Goal: Task Accomplishment & Management: Use online tool/utility

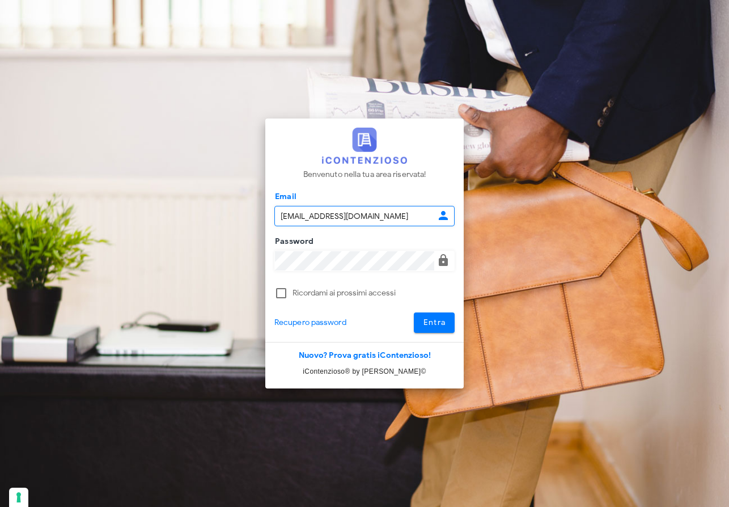
type input "[EMAIL_ADDRESS][DOMAIN_NAME]"
click at [443, 322] on span "Entra" at bounding box center [434, 323] width 23 height 10
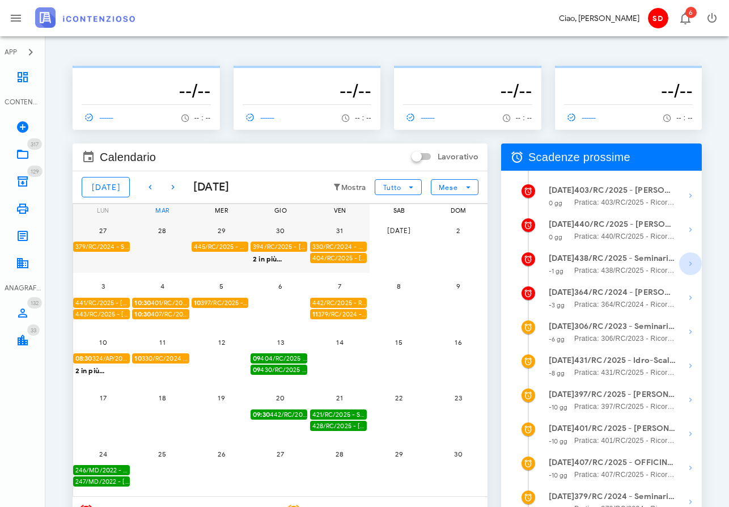
click at [691, 262] on icon "button" at bounding box center [691, 264] width 14 height 14
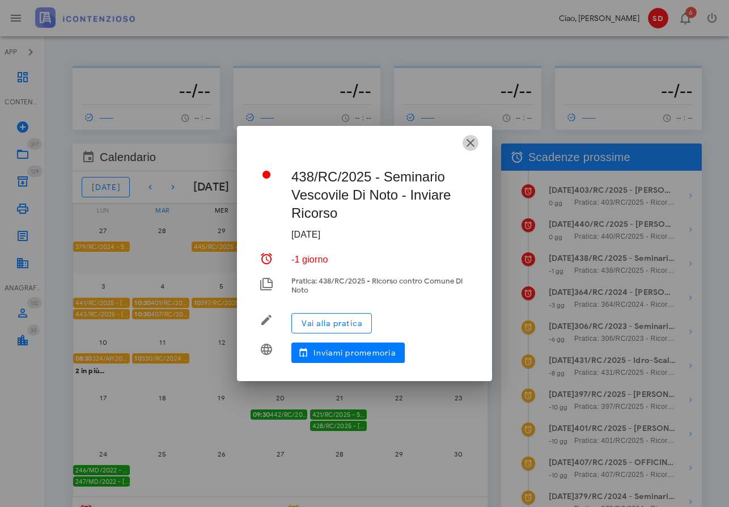
click at [471, 142] on icon "button" at bounding box center [471, 143] width 14 height 14
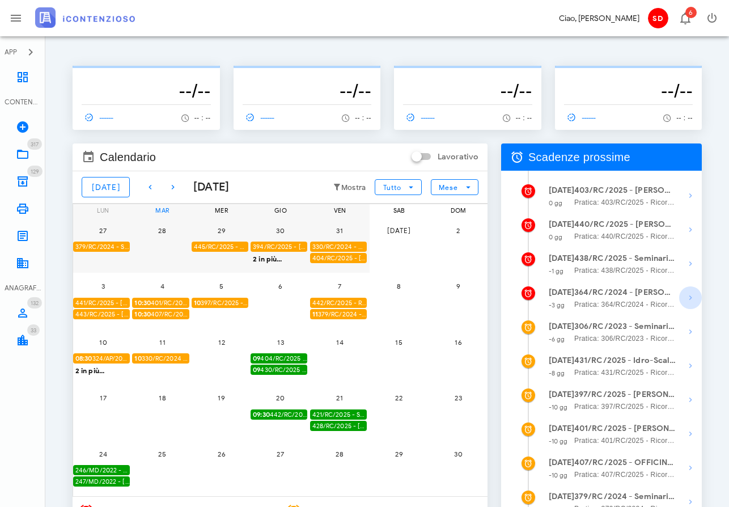
click at [691, 297] on icon "button" at bounding box center [691, 298] width 14 height 14
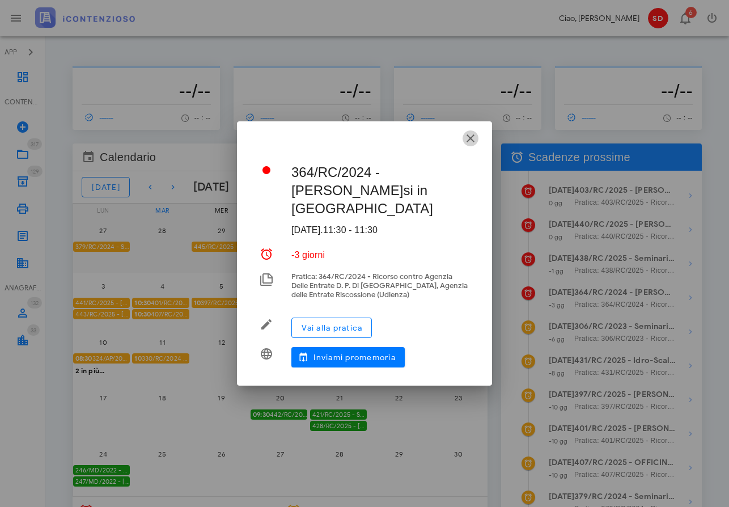
click at [470, 145] on icon "button" at bounding box center [471, 139] width 14 height 14
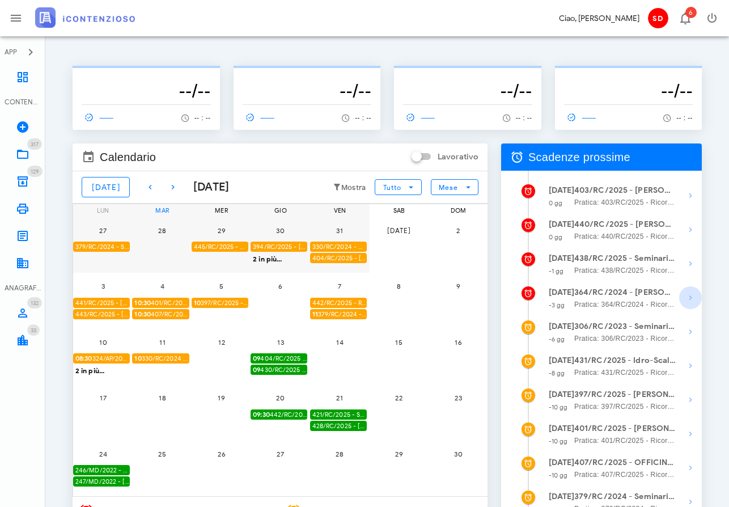
click at [689, 297] on icon "button" at bounding box center [691, 298] width 14 height 14
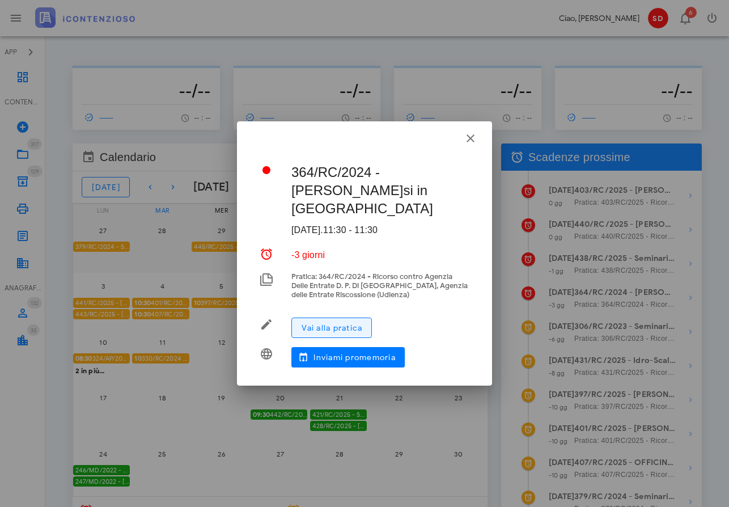
click at [338, 323] on span "Vai alla pratica" at bounding box center [331, 328] width 61 height 10
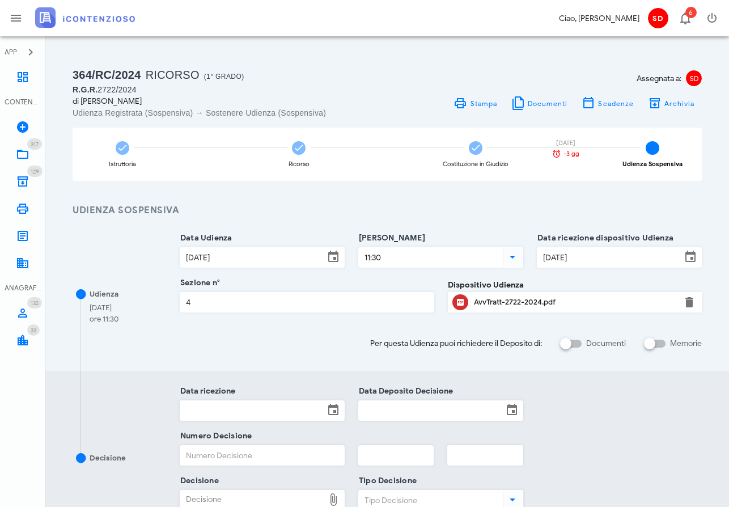
click at [509, 301] on div "AvvTratt-2722-2024.pdf" at bounding box center [575, 302] width 202 height 9
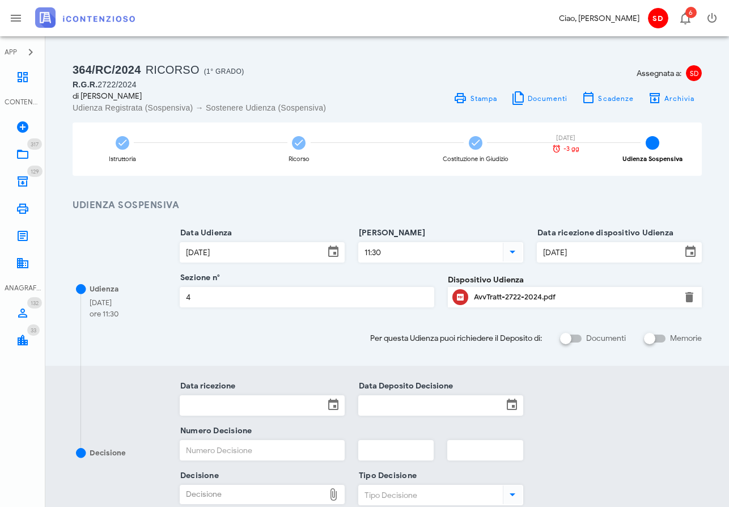
scroll to position [3, 0]
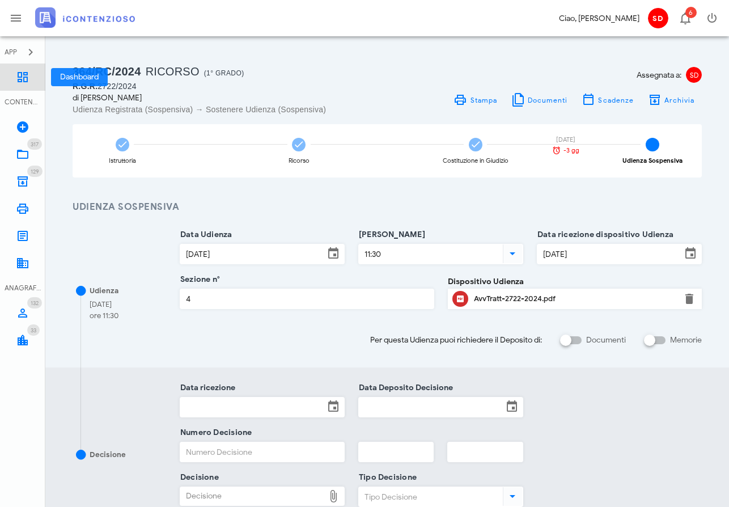
click at [24, 74] on icon at bounding box center [23, 77] width 14 height 14
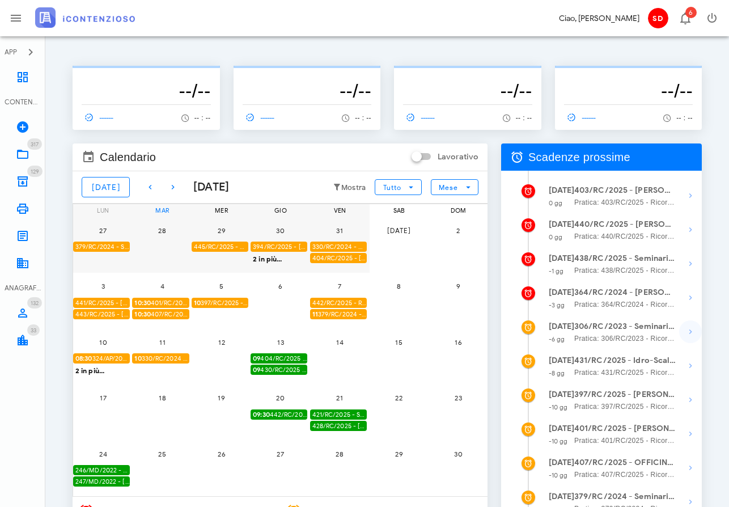
click at [690, 333] on icon "button" at bounding box center [691, 332] width 14 height 14
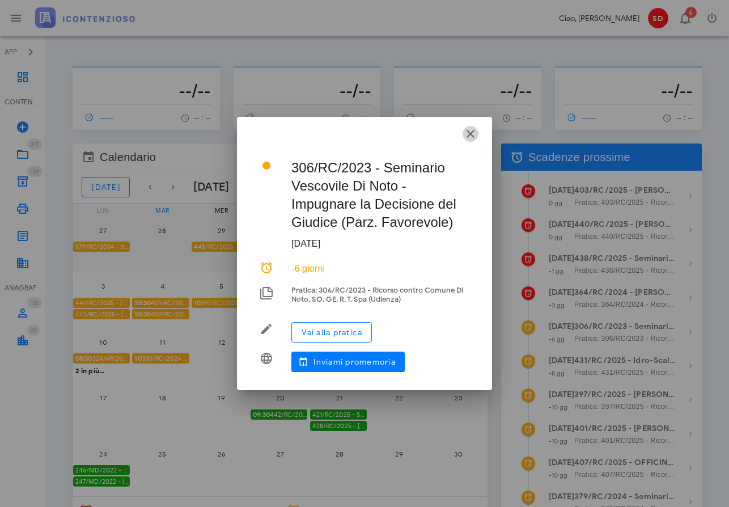
click at [470, 133] on icon "button" at bounding box center [471, 134] width 14 height 14
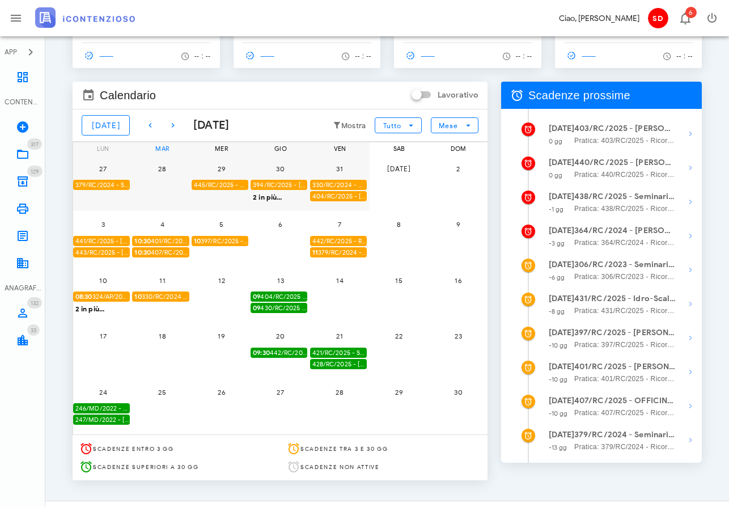
scroll to position [63, 0]
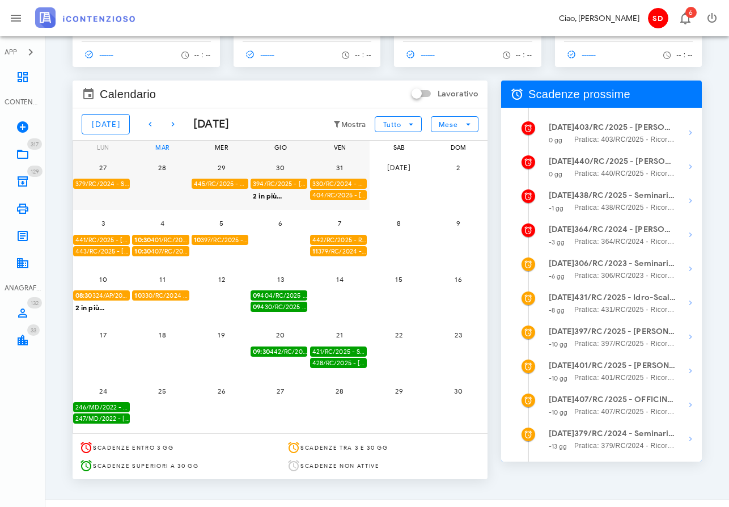
drag, startPoint x: 187, startPoint y: 125, endPoint x: 269, endPoint y: 126, distance: 82.2
click at [230, 126] on div "Novembre 2025" at bounding box center [206, 124] width 45 height 17
